Goal: Information Seeking & Learning: Check status

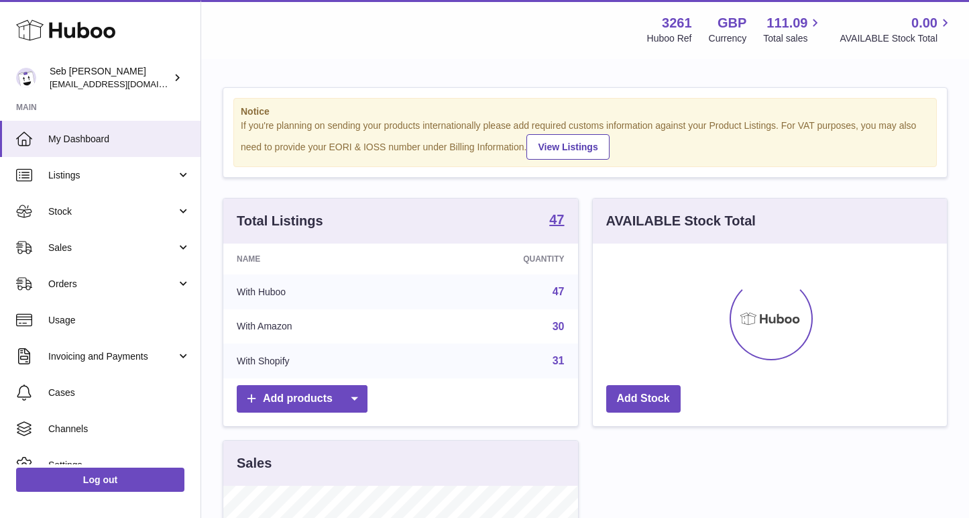
scroll to position [209, 354]
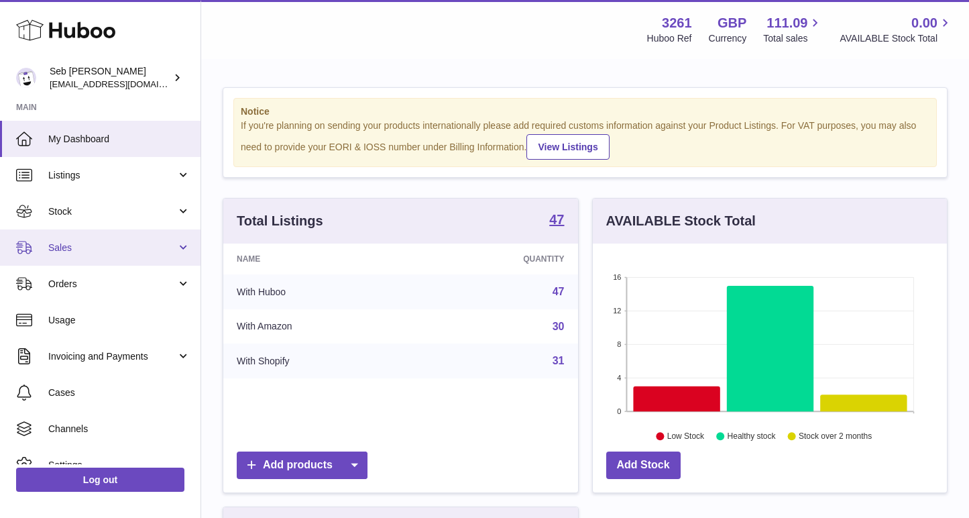
click at [99, 243] on span "Sales" at bounding box center [112, 247] width 128 height 13
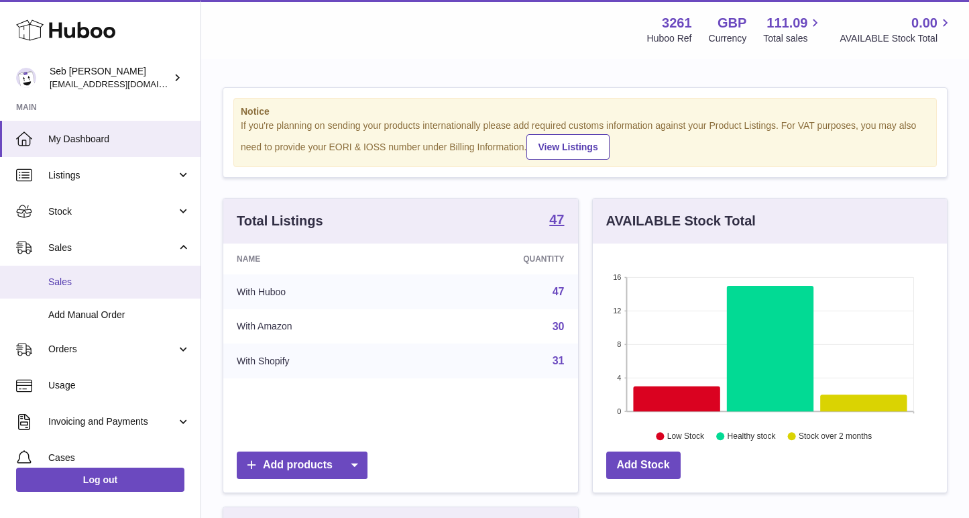
click at [103, 282] on span "Sales" at bounding box center [119, 282] width 142 height 13
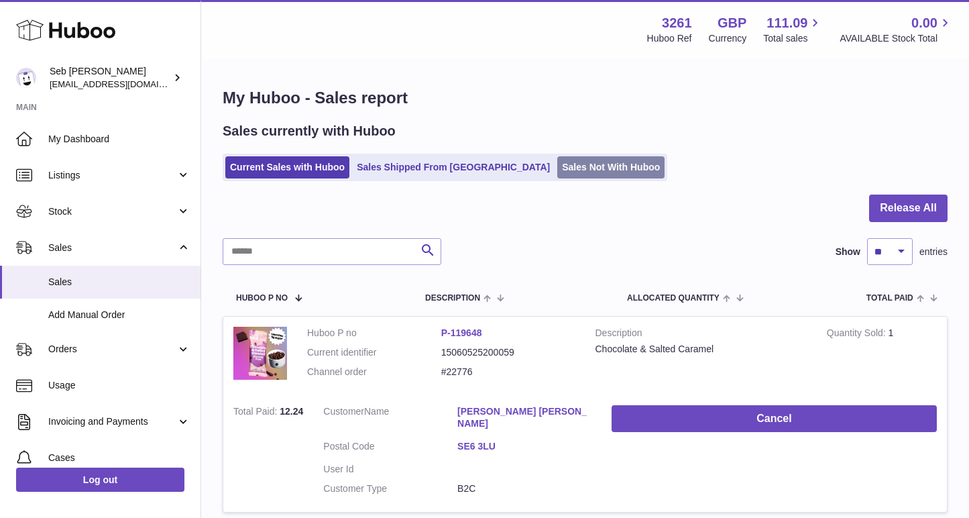
click at [557, 168] on link "Sales Not With Huboo" at bounding box center [610, 167] width 107 height 22
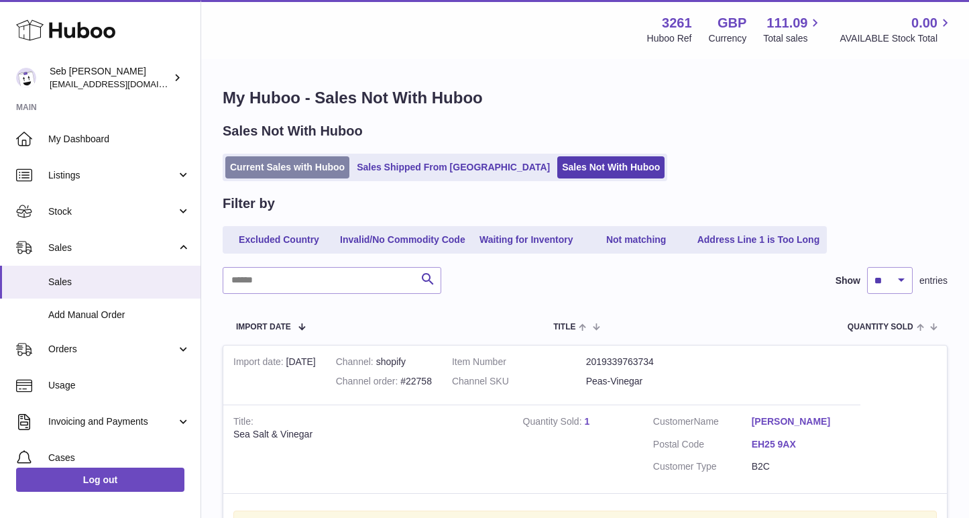
click at [306, 173] on link "Current Sales with Huboo" at bounding box center [287, 167] width 124 height 22
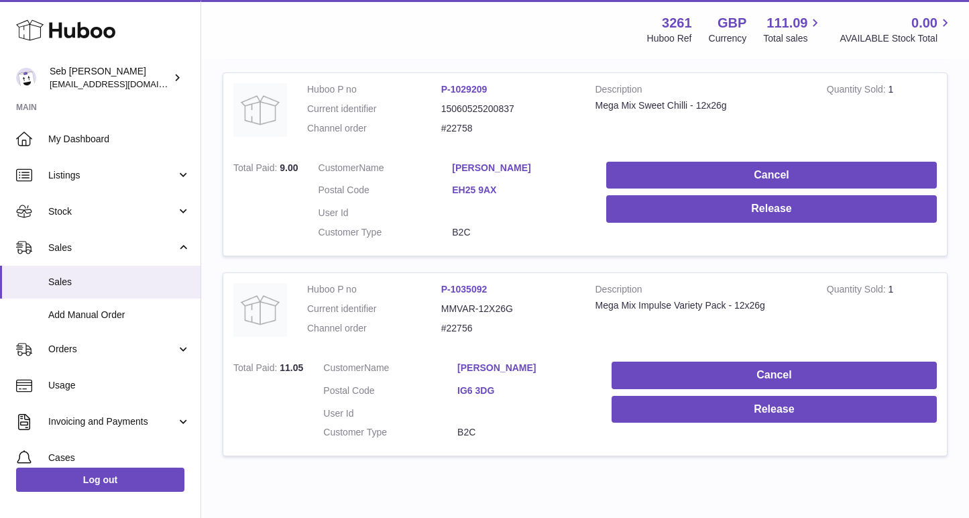
scroll to position [1887, 0]
